Goal: Task Accomplishment & Management: Complete application form

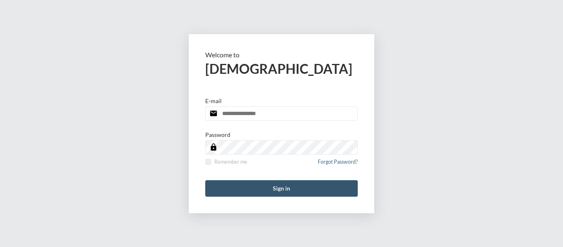
type input "**********"
click at [281, 188] on button "Sign in" at bounding box center [281, 188] width 153 height 16
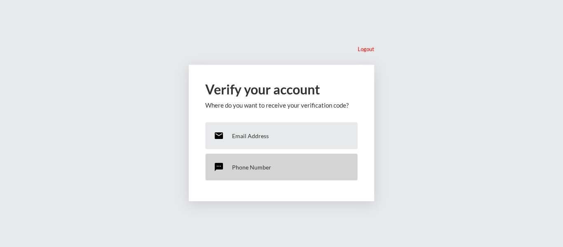
click at [251, 165] on p "Phone Number" at bounding box center [251, 167] width 39 height 7
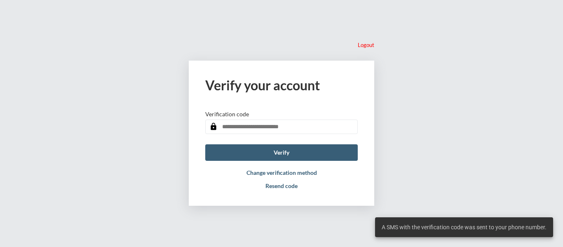
click at [259, 129] on input "text" at bounding box center [281, 127] width 153 height 14
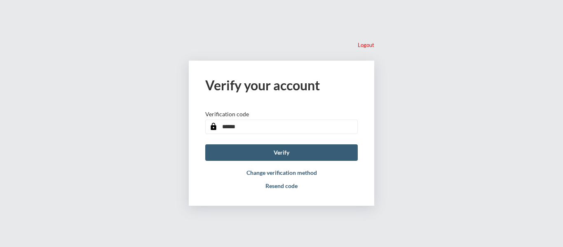
type input "******"
click at [205, 144] on button "Verify" at bounding box center [281, 152] width 153 height 16
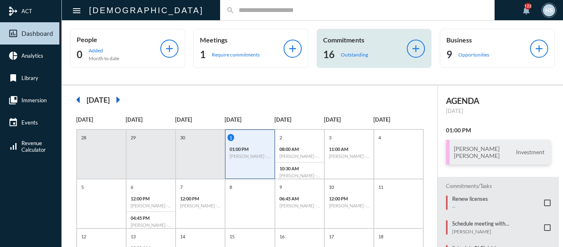
click at [347, 55] on p "Outstanding" at bounding box center [354, 55] width 27 height 6
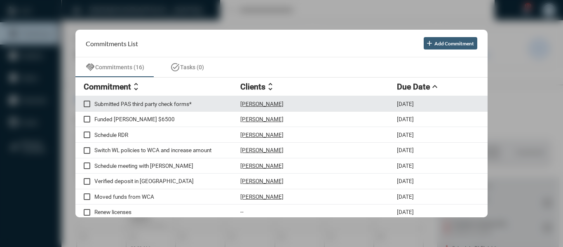
click at [163, 103] on p "Submitted PAS third party check forms*" at bounding box center [167, 104] width 146 height 7
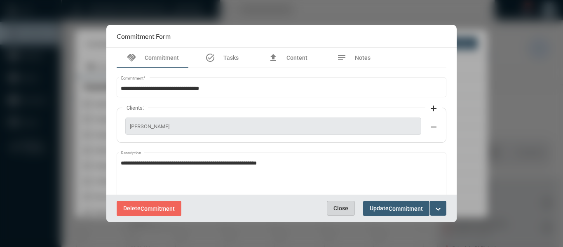
click at [342, 213] on button "Close" at bounding box center [341, 208] width 28 height 15
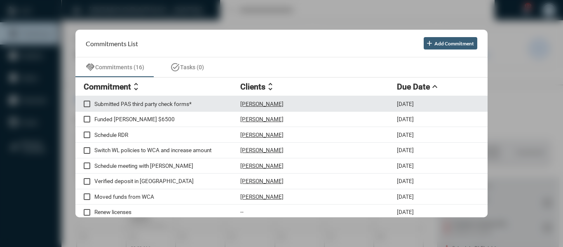
click at [85, 103] on span at bounding box center [87, 104] width 7 height 7
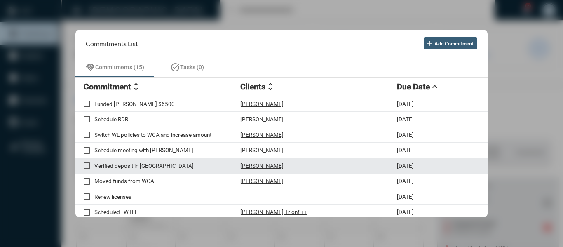
click at [265, 167] on p "[PERSON_NAME]" at bounding box center [261, 165] width 43 height 7
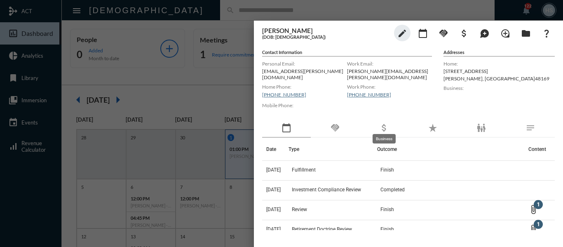
click at [384, 123] on mat-icon "attach_money" at bounding box center [384, 128] width 10 height 10
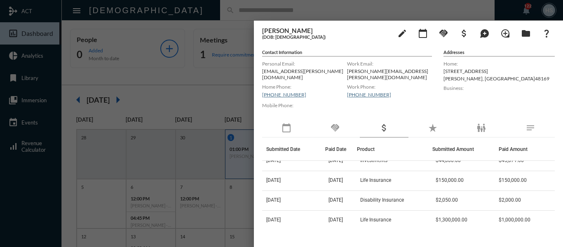
scroll to position [10, 0]
click at [467, 32] on mat-icon "attach_money" at bounding box center [464, 33] width 10 height 10
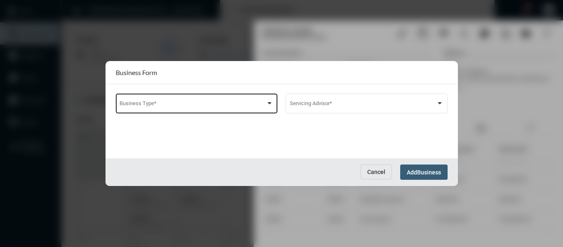
click at [174, 109] on div "Business Type *" at bounding box center [197, 102] width 154 height 21
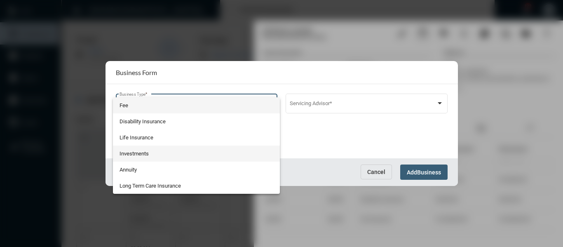
click at [130, 155] on span "Investments" at bounding box center [197, 153] width 154 height 16
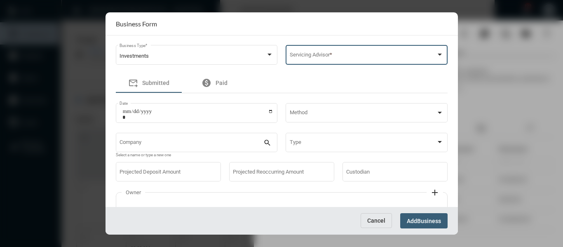
click at [326, 55] on span at bounding box center [363, 56] width 146 height 6
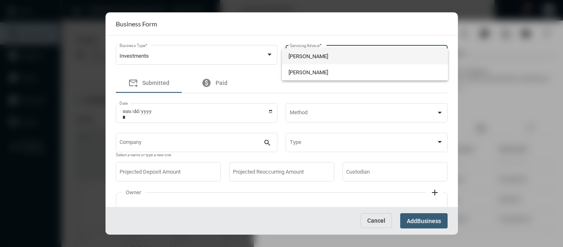
click at [326, 55] on span "[PERSON_NAME]" at bounding box center [365, 56] width 153 height 16
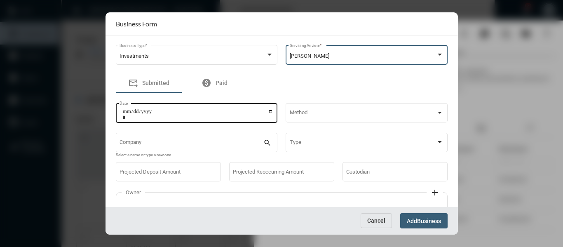
click at [271, 114] on input "Date" at bounding box center [197, 114] width 151 height 12
type input "**********"
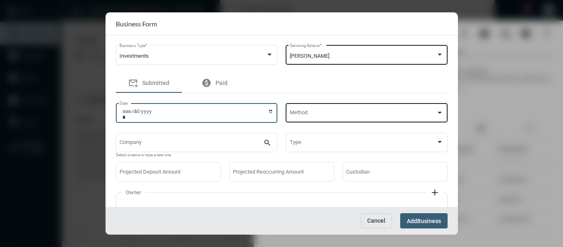
click at [366, 110] on div "Method" at bounding box center [367, 112] width 154 height 21
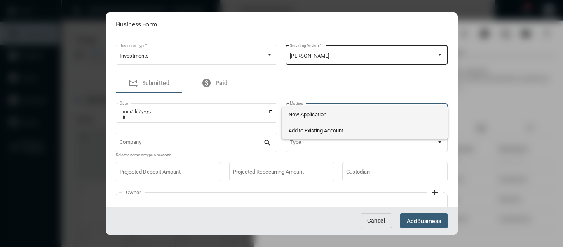
click at [336, 129] on span "Add to Existing Account" at bounding box center [365, 130] width 153 height 16
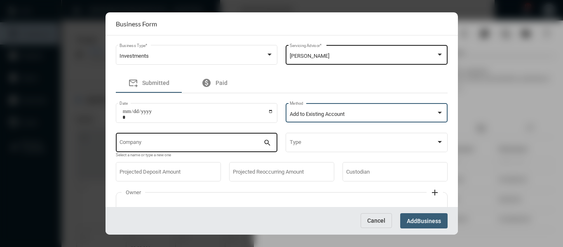
click at [216, 142] on input "Company" at bounding box center [192, 144] width 144 height 6
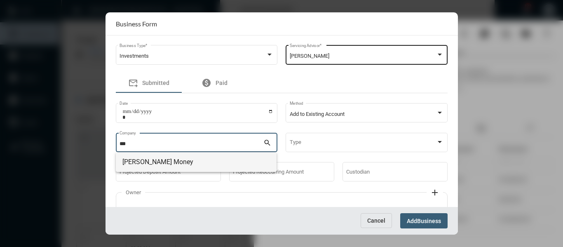
click at [143, 164] on span "[PERSON_NAME] Money" at bounding box center [196, 162] width 148 height 20
type input "**********"
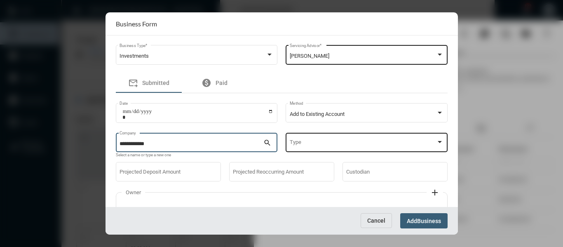
click at [347, 143] on span at bounding box center [363, 144] width 146 height 6
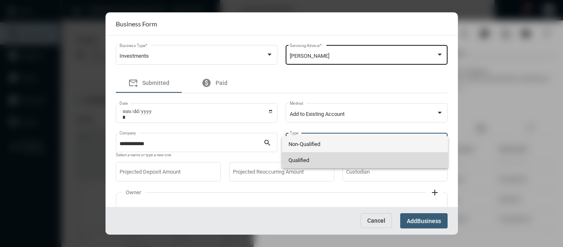
click at [302, 157] on span "Qualified" at bounding box center [365, 160] width 153 height 16
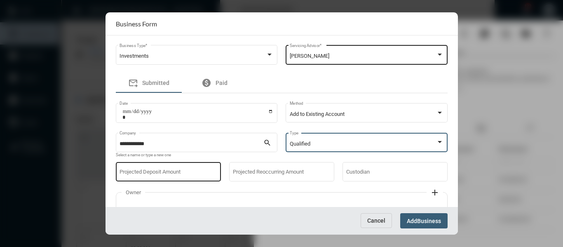
click at [202, 171] on input "Projected Deposit Amount" at bounding box center [168, 173] width 97 height 6
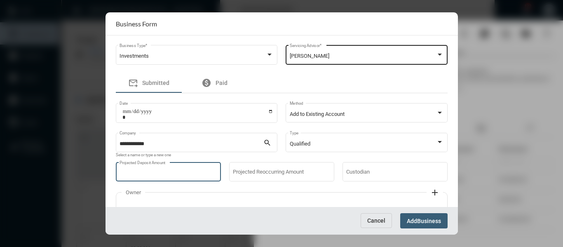
type input "****"
click at [431, 218] on span "Business" at bounding box center [429, 221] width 24 height 7
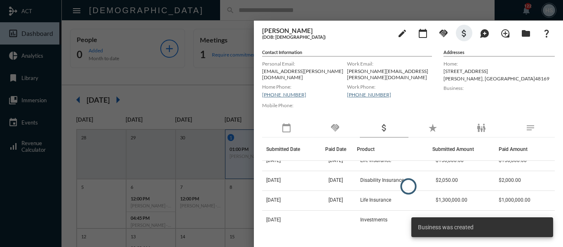
scroll to position [30, 0]
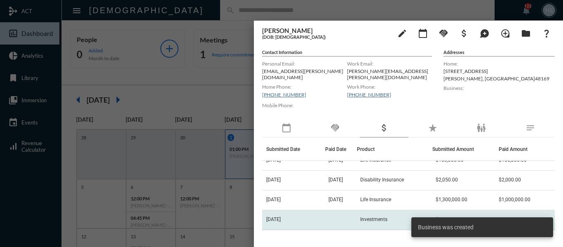
click at [375, 216] on span "Investments" at bounding box center [373, 219] width 27 height 6
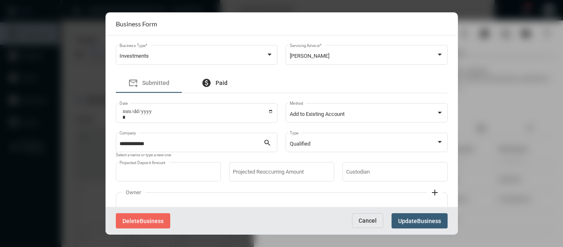
click at [221, 78] on div "paid Paid" at bounding box center [215, 83] width 26 height 10
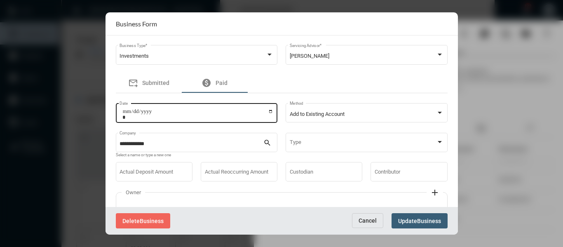
click at [270, 111] on input "Date" at bounding box center [197, 114] width 151 height 12
type input "**********"
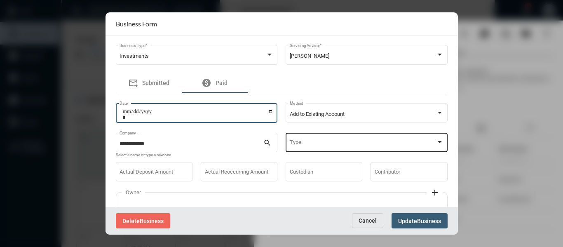
click at [312, 148] on div "Type" at bounding box center [367, 141] width 154 height 21
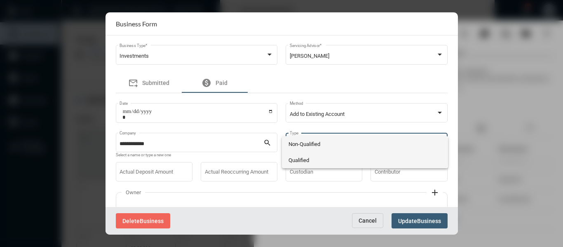
click at [305, 158] on span "Qualified" at bounding box center [365, 160] width 153 height 16
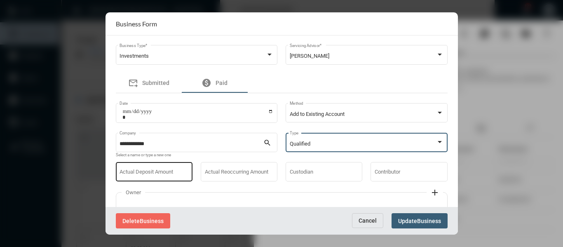
click at [169, 167] on div "Actual Deposit Amount" at bounding box center [154, 171] width 69 height 21
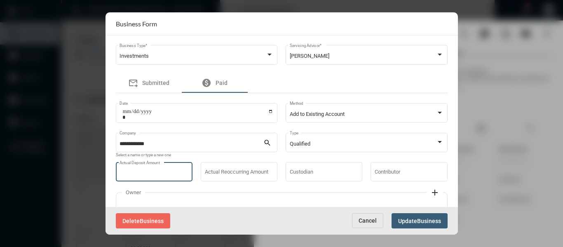
type input "****"
click at [413, 216] on button "Update Business" at bounding box center [420, 220] width 56 height 15
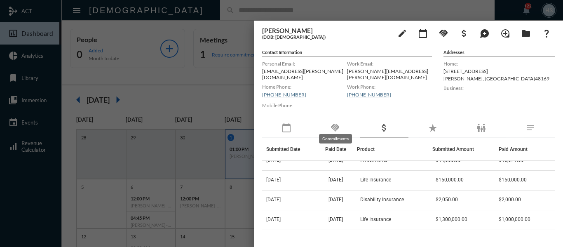
click at [334, 123] on mat-icon "handshake" at bounding box center [335, 128] width 10 height 10
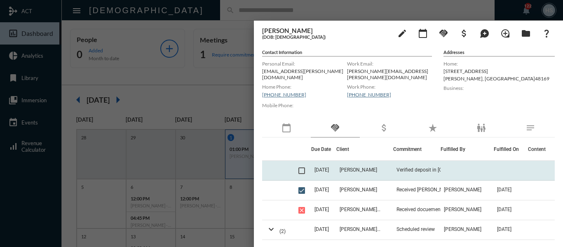
click at [299, 168] on span at bounding box center [301, 170] width 7 height 7
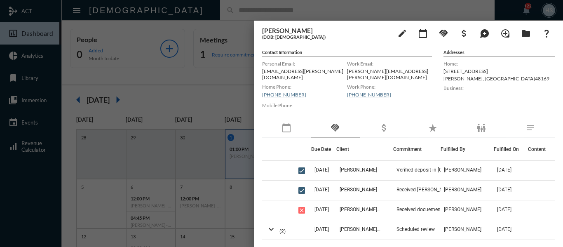
click at [177, 105] on div at bounding box center [281, 123] width 563 height 247
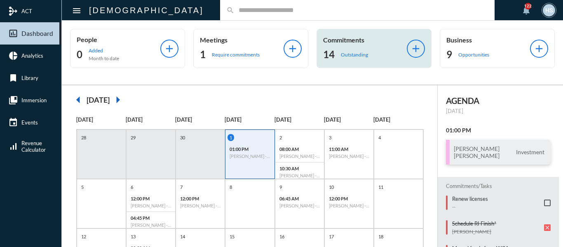
click at [348, 52] on p "Outstanding" at bounding box center [354, 55] width 27 height 6
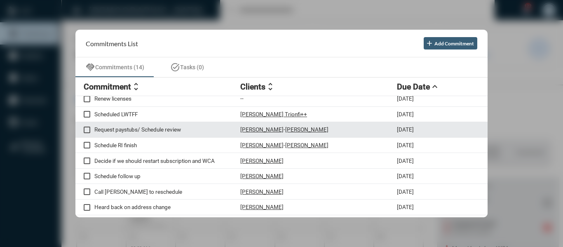
scroll to position [41, 0]
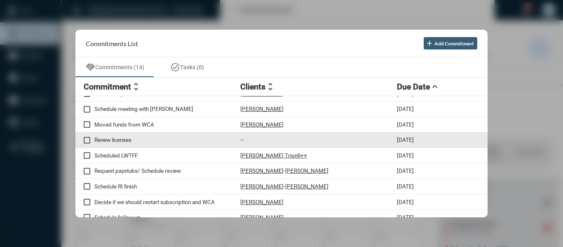
click at [118, 138] on p "Renew licenses" at bounding box center [167, 139] width 146 height 7
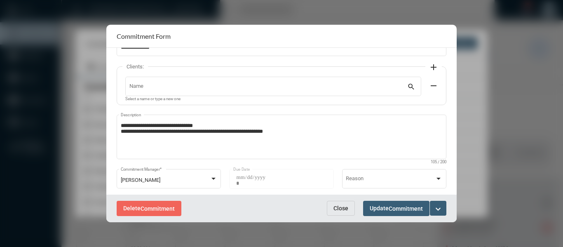
click at [438, 205] on mat-icon "expand_more" at bounding box center [438, 209] width 10 height 10
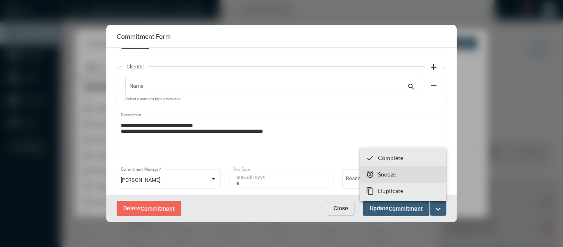
click at [387, 176] on p "Snooze" at bounding box center [387, 174] width 18 height 7
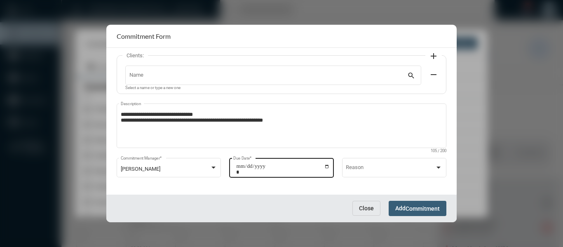
scroll to position [56, 0]
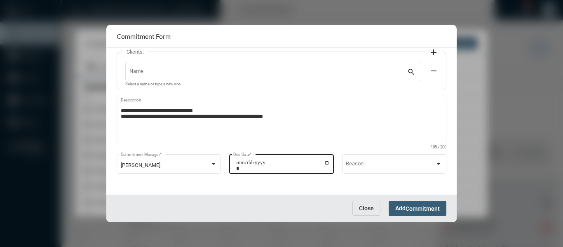
click at [325, 164] on input "**********" at bounding box center [283, 166] width 94 height 12
type input "**********"
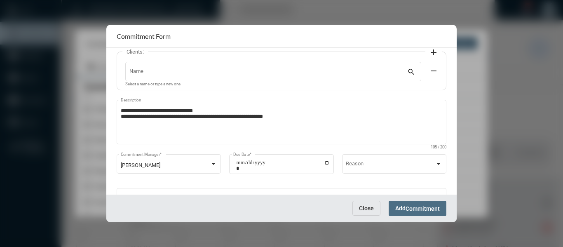
click at [413, 203] on button "Add Commitment" at bounding box center [418, 208] width 58 height 15
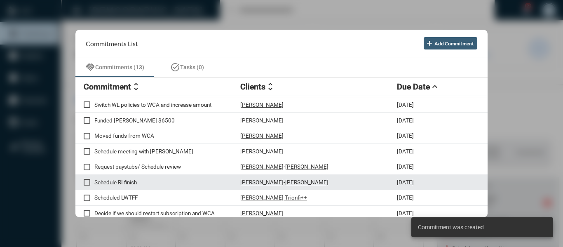
scroll to position [0, 0]
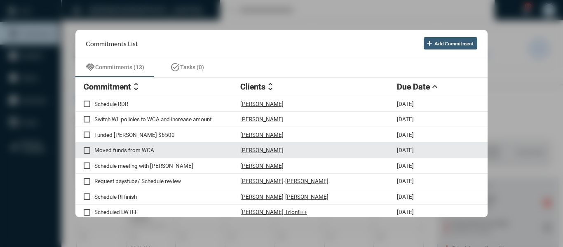
click at [120, 147] on p "Moved funds from WCA" at bounding box center [167, 150] width 146 height 7
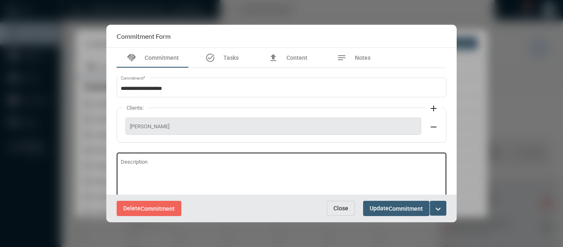
click at [157, 159] on div "Description" at bounding box center [282, 174] width 322 height 46
type textarea "**********"
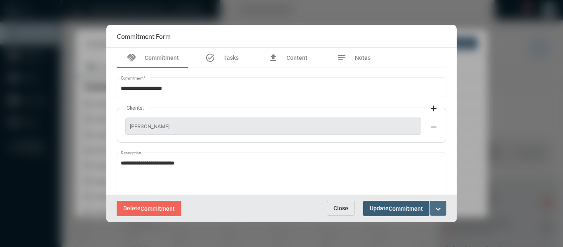
click at [442, 211] on mat-icon "expand_more" at bounding box center [438, 209] width 10 height 10
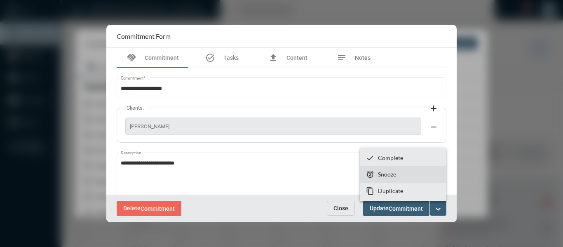
click at [383, 175] on p "Snooze" at bounding box center [387, 174] width 18 height 7
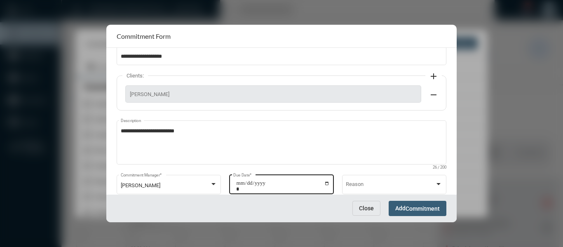
scroll to position [52, 0]
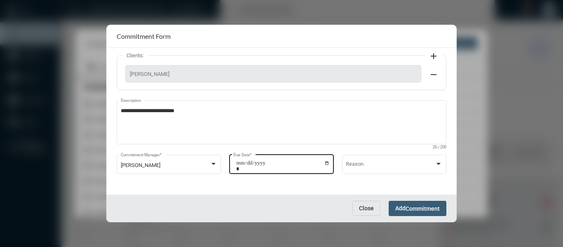
click at [327, 164] on input "**********" at bounding box center [283, 166] width 94 height 12
type input "**********"
click at [428, 208] on span "Commitment" at bounding box center [423, 208] width 34 height 7
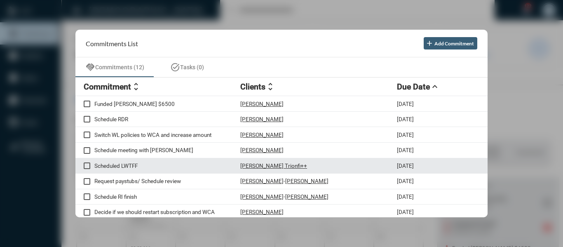
click at [275, 165] on p "[PERSON_NAME] Trionfi++" at bounding box center [273, 165] width 67 height 7
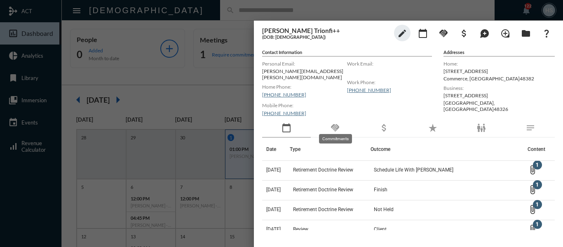
click at [336, 123] on mat-icon "handshake" at bounding box center [335, 128] width 10 height 10
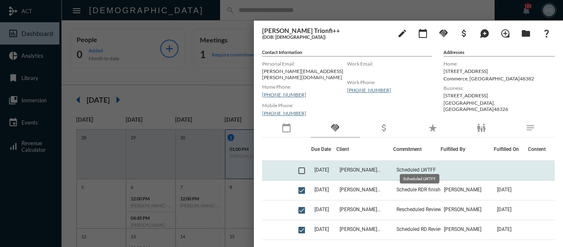
click at [415, 167] on span "Scheduled LWTFF" at bounding box center [417, 170] width 40 height 6
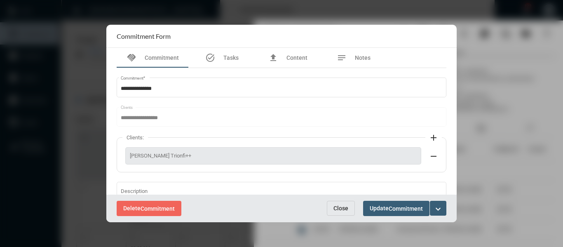
click at [341, 210] on span "Close" at bounding box center [340, 208] width 15 height 7
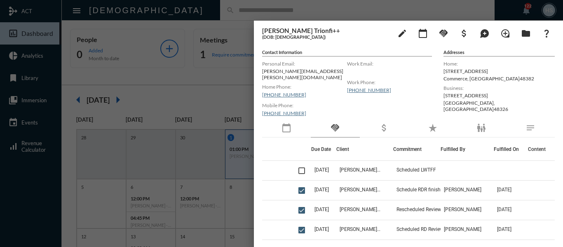
click at [275, 52] on h5 "Contact Information" at bounding box center [347, 52] width 170 height 7
click at [204, 84] on div at bounding box center [281, 123] width 563 height 247
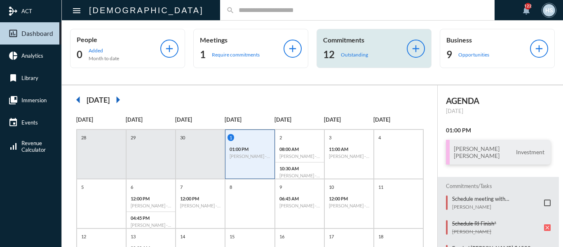
click at [363, 54] on p "Outstanding" at bounding box center [354, 55] width 27 height 6
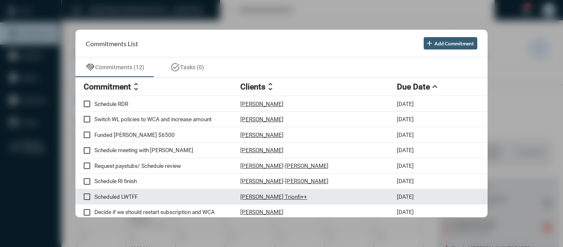
click at [131, 196] on p "Scheduled LWTFF" at bounding box center [167, 196] width 146 height 7
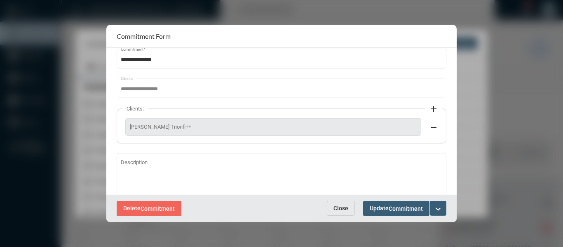
scroll to position [41, 0]
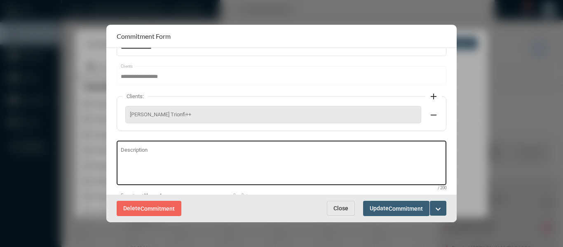
click at [134, 149] on textarea "Description" at bounding box center [282, 164] width 322 height 33
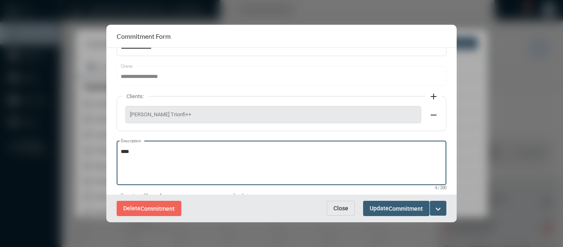
type textarea "****"
click at [437, 208] on mat-icon "expand_more" at bounding box center [438, 209] width 10 height 10
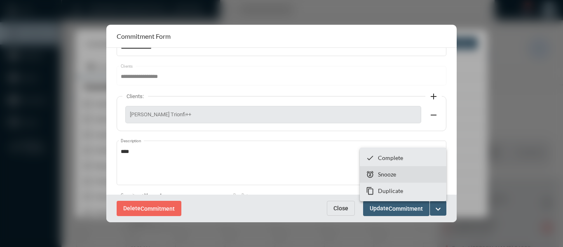
click at [382, 169] on section "snooze Snooze" at bounding box center [403, 174] width 87 height 16
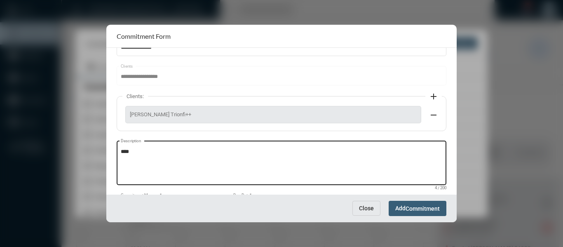
scroll to position [82, 0]
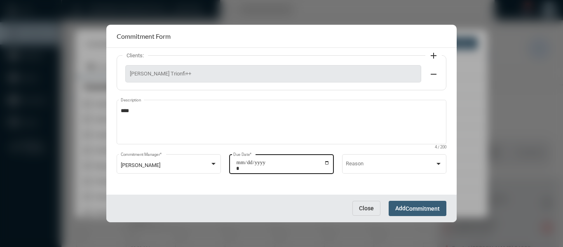
click at [324, 160] on input "**********" at bounding box center [283, 166] width 94 height 12
type input "**********"
click at [435, 210] on span "Commitment" at bounding box center [423, 208] width 34 height 7
